Goal: Navigation & Orientation: Understand site structure

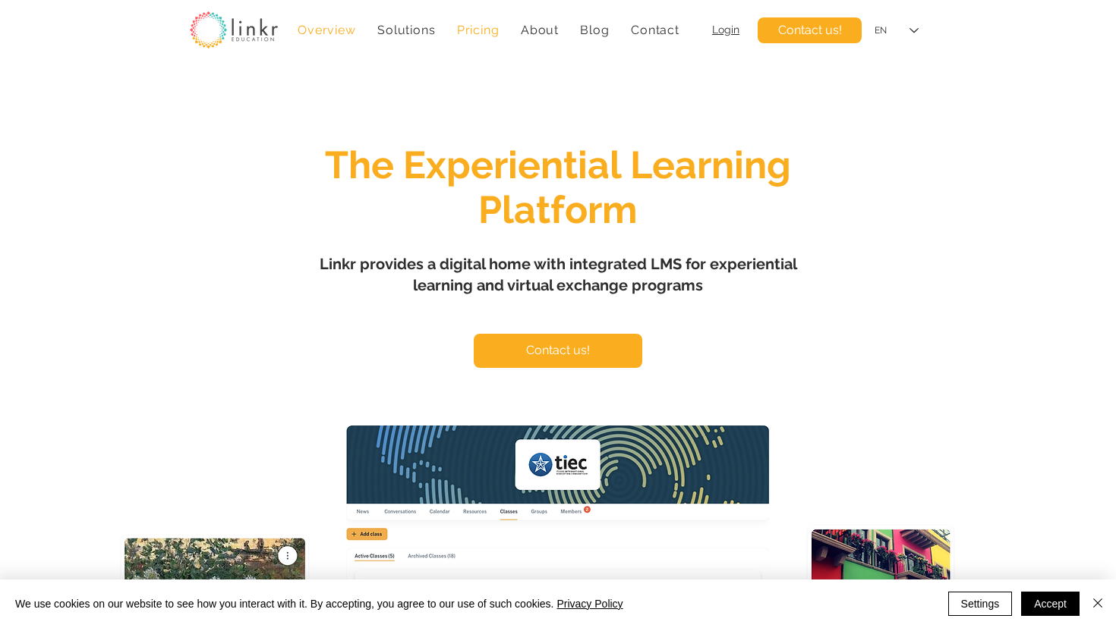
click at [486, 33] on span "Pricing" at bounding box center [478, 30] width 42 height 14
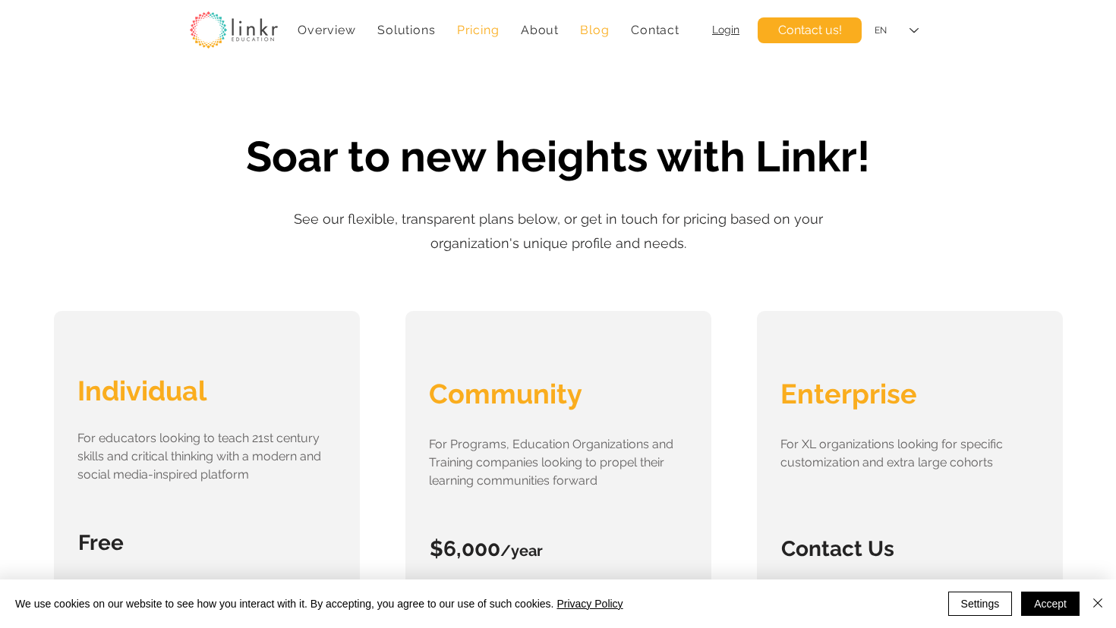
click at [598, 33] on span "Blog" at bounding box center [594, 30] width 29 height 14
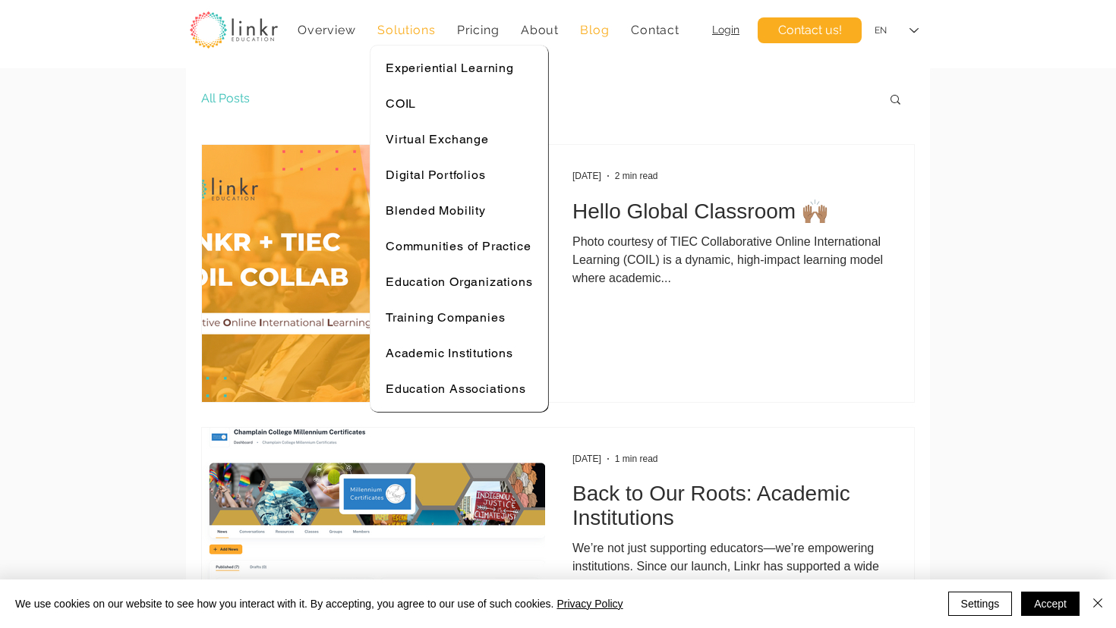
click at [395, 25] on span "Solutions" at bounding box center [406, 30] width 58 height 14
click at [391, 22] on div "Solutions" at bounding box center [407, 30] width 74 height 30
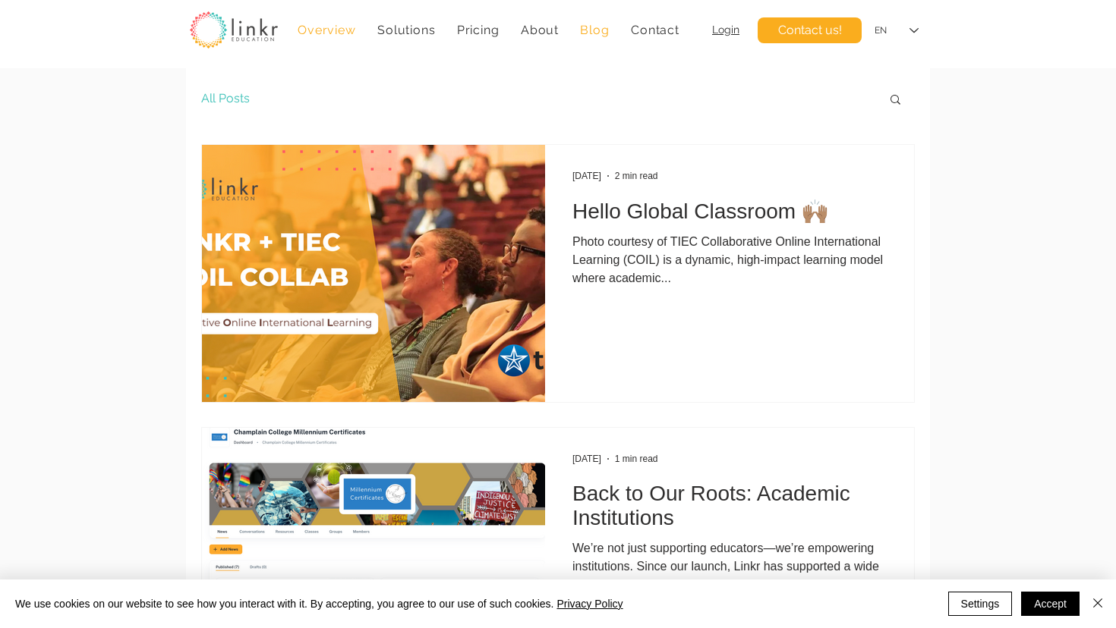
click at [329, 32] on span "Overview" at bounding box center [326, 30] width 58 height 14
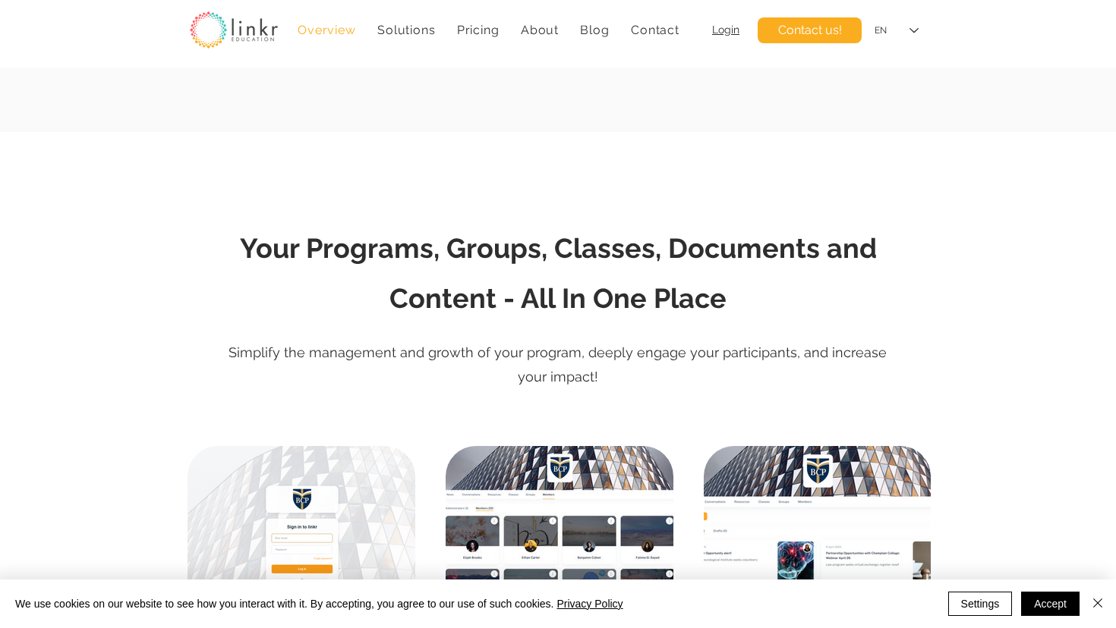
scroll to position [2661, 0]
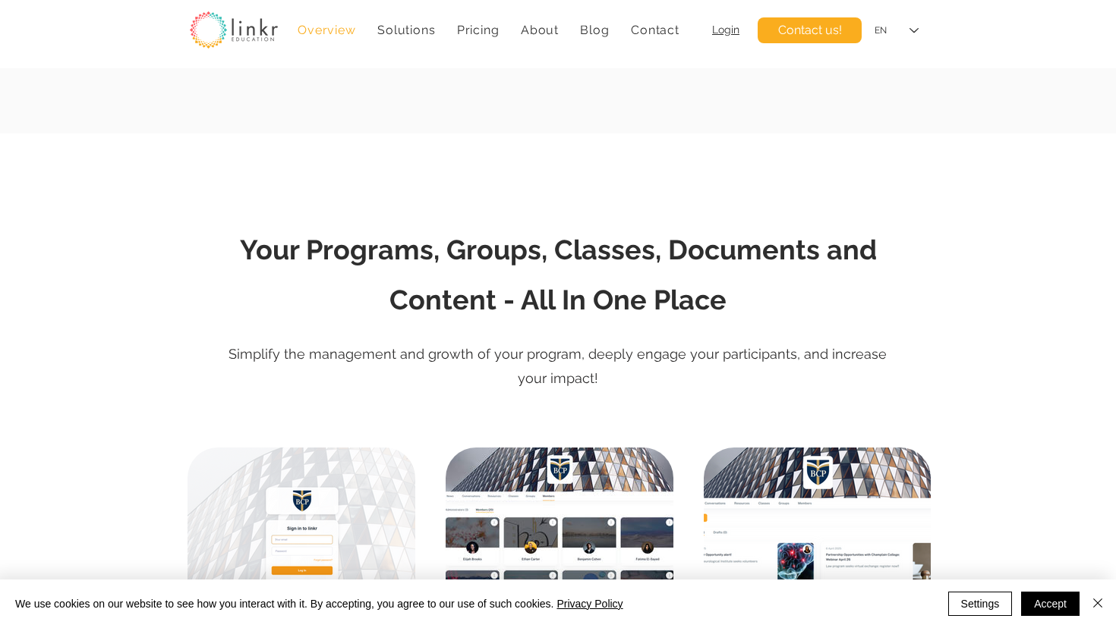
click at [151, 171] on div at bounding box center [558, 287] width 1116 height 307
